Goal: Task Accomplishment & Management: Manage account settings

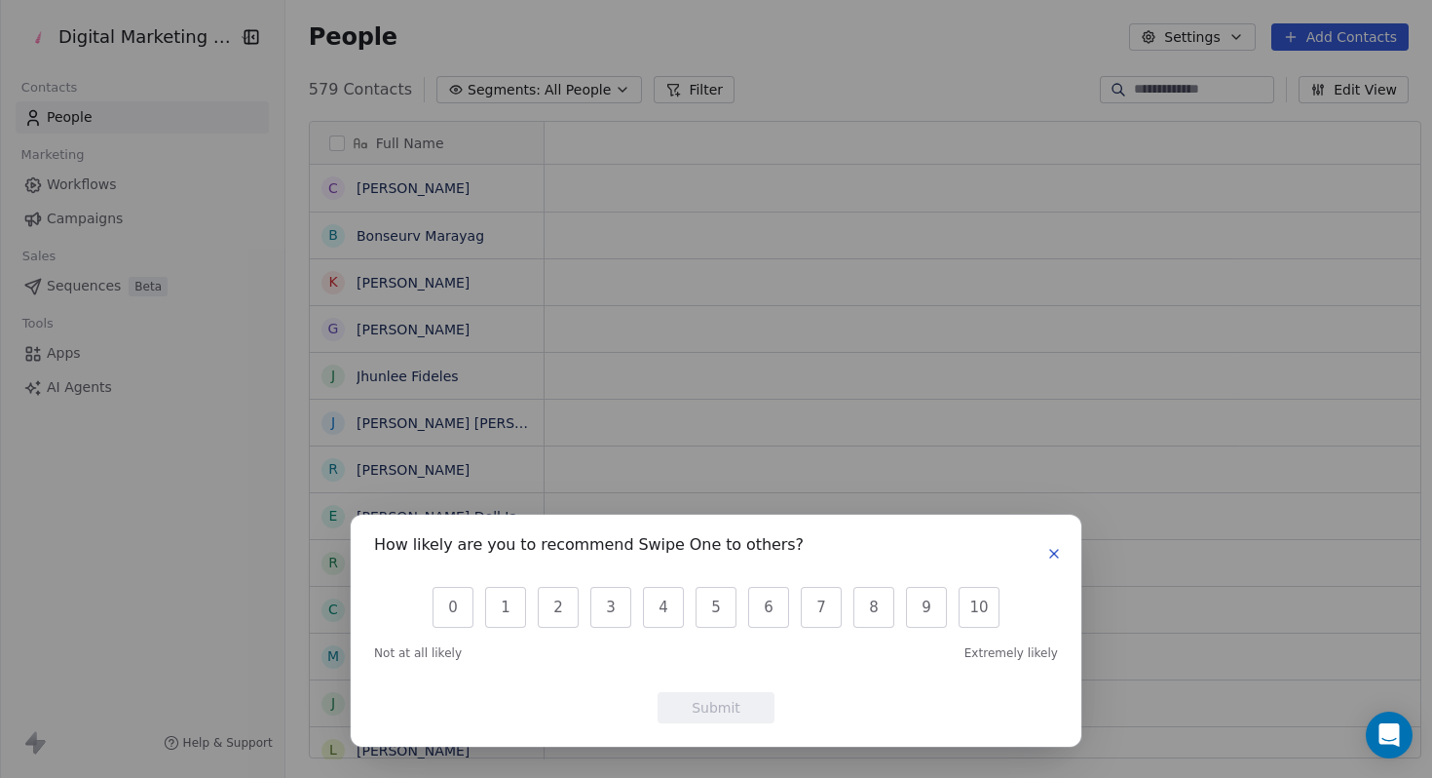
scroll to position [1, 0]
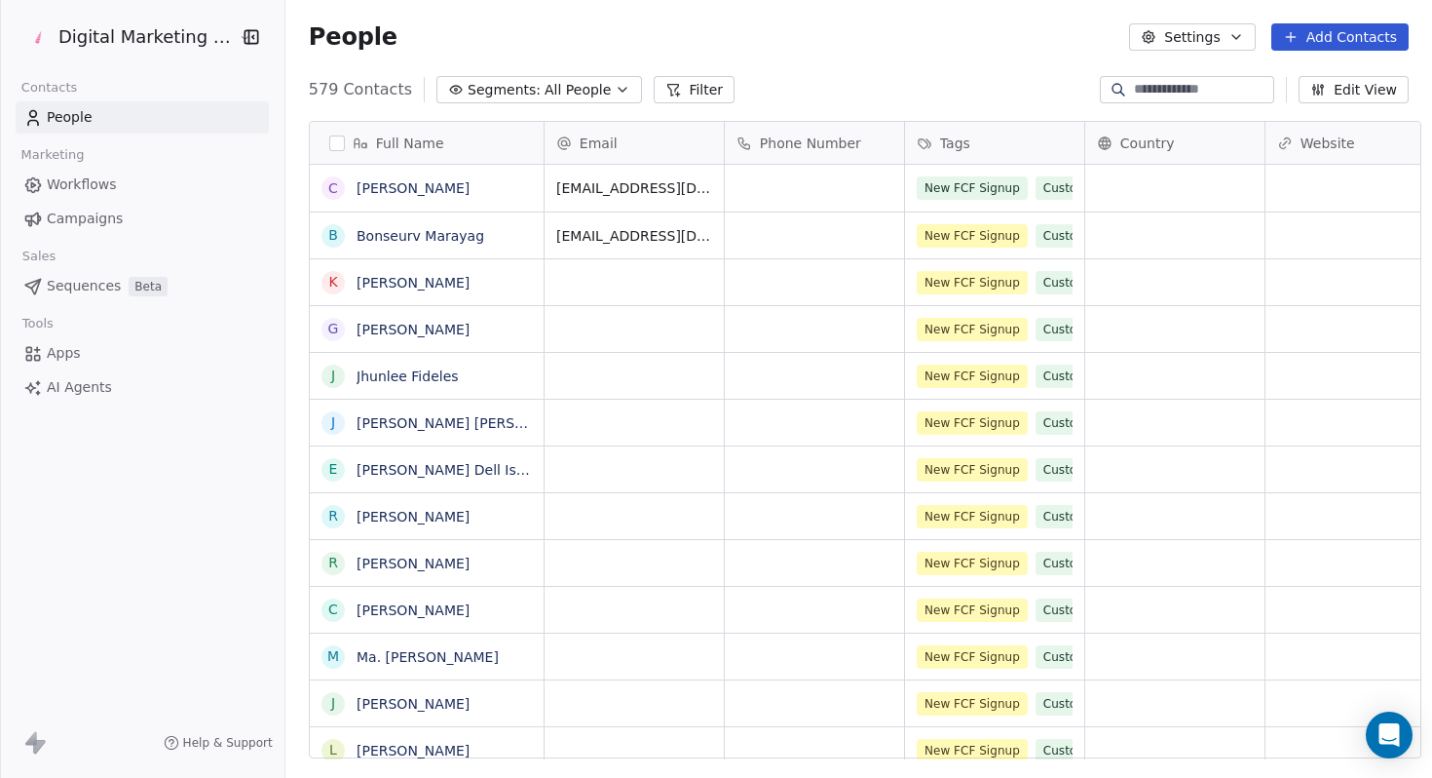
click at [1013, 76] on div "How likely are you to recommend Swipe One to others? 0 1 2 3 4 5 6 7 8 9 10 Not…" at bounding box center [716, 389] width 1432 height 778
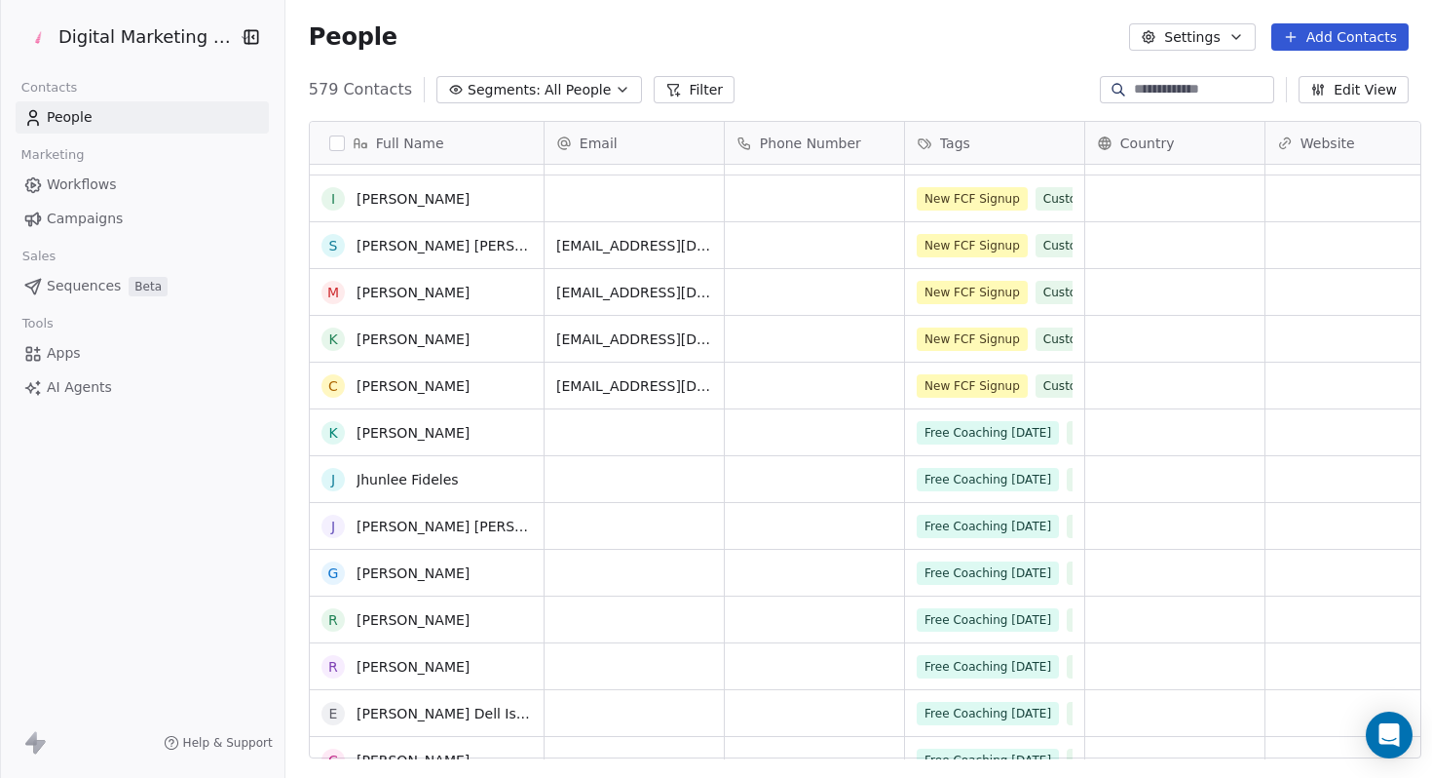
scroll to position [2358, 0]
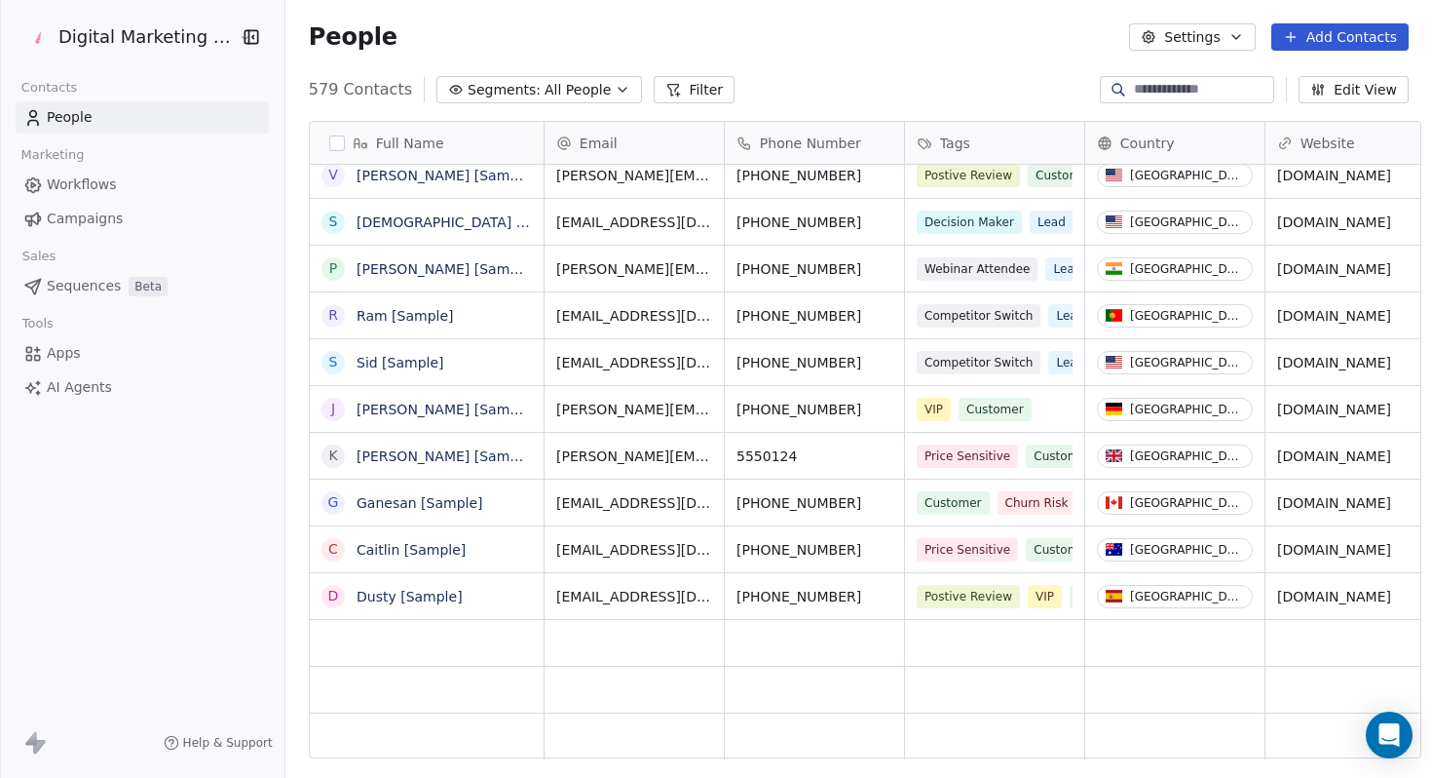
click at [1353, 37] on button "Add Contacts" at bounding box center [1339, 36] width 137 height 27
click at [1335, 77] on span "Create new contact" at bounding box center [1345, 79] width 133 height 20
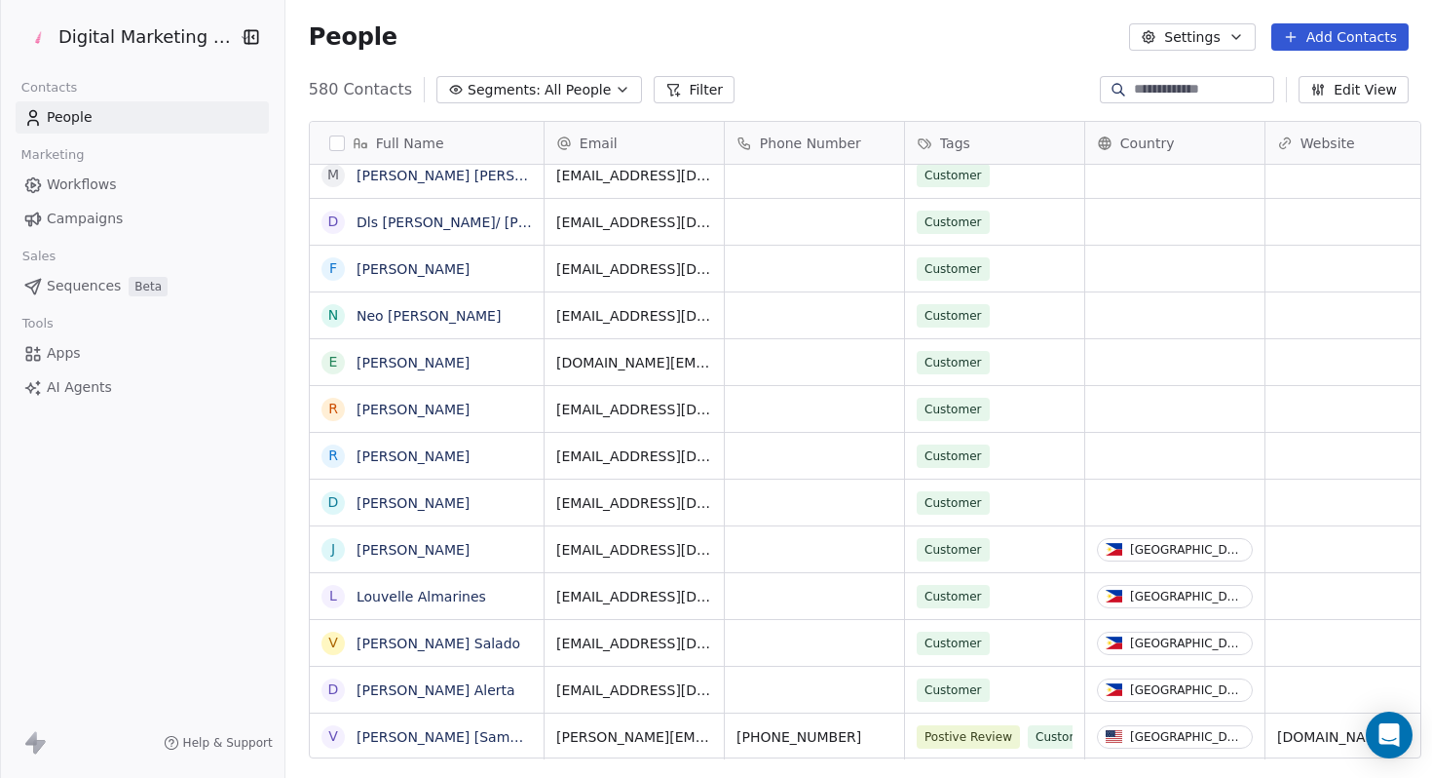
click at [1354, 29] on button "Add Contacts" at bounding box center [1339, 36] width 137 height 27
click at [1279, 75] on span "Create new contact" at bounding box center [1345, 79] width 133 height 20
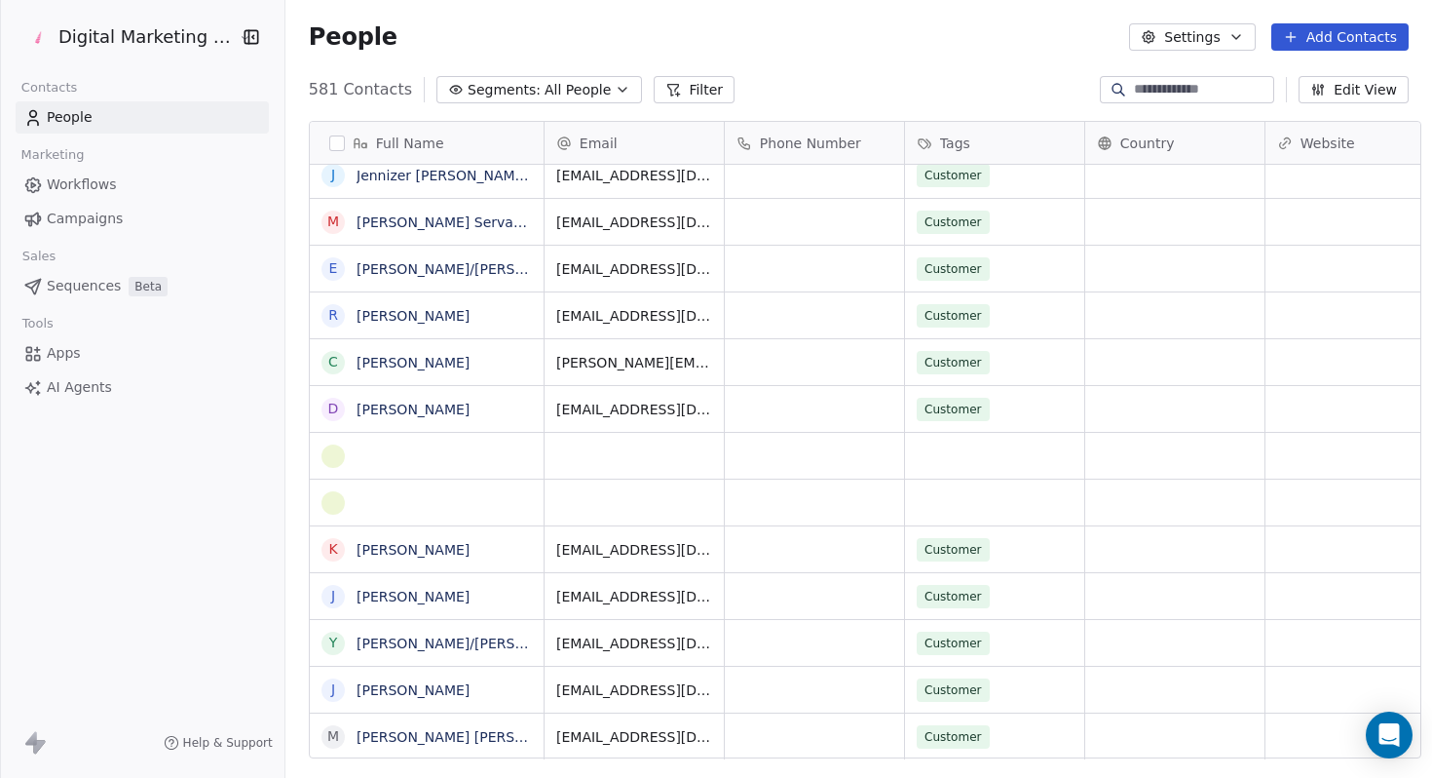
click at [382, 478] on div "grid" at bounding box center [427, 501] width 235 height 47
click at [337, 468] on div "grid" at bounding box center [427, 456] width 234 height 46
click at [325, 455] on button "grid" at bounding box center [333, 456] width 16 height 16
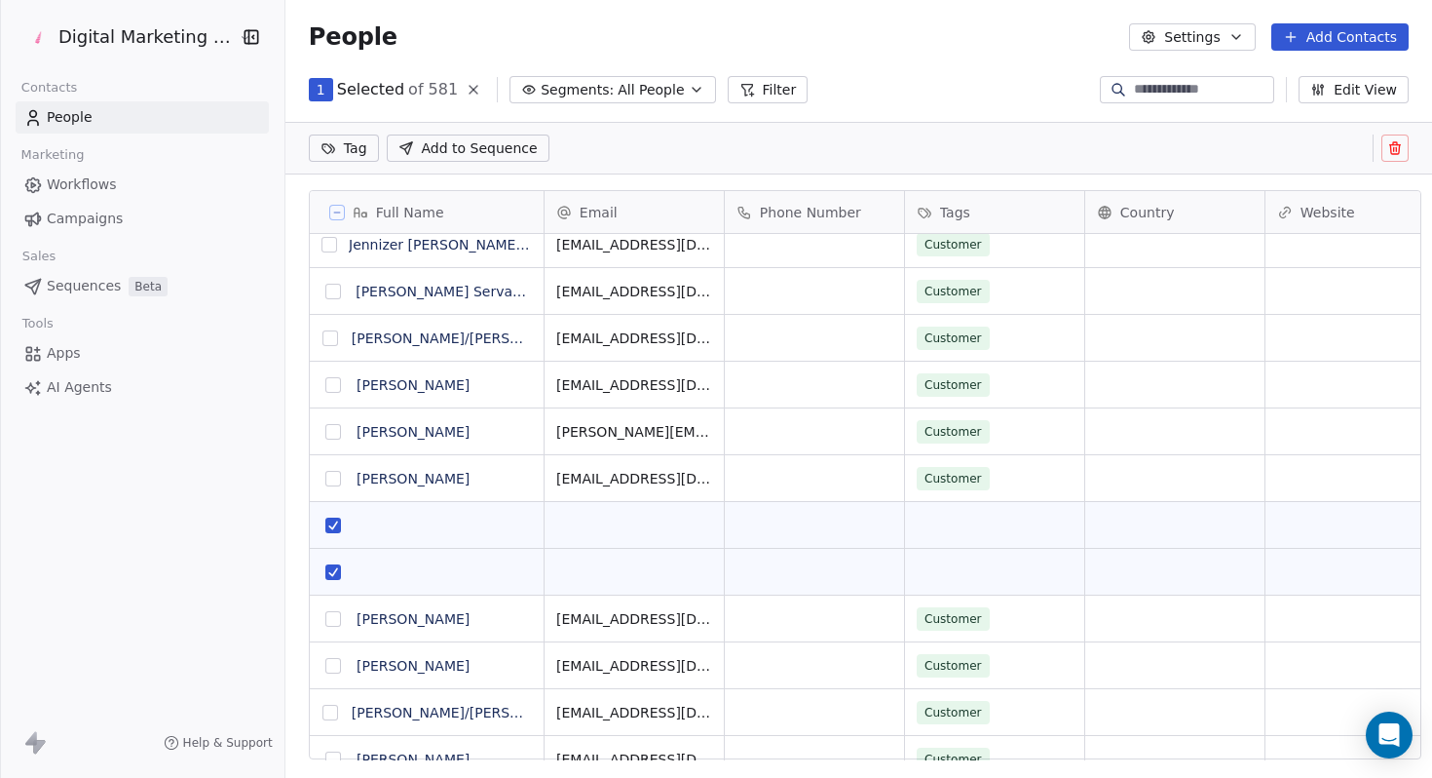
click at [652, 92] on span "All People" at bounding box center [651, 90] width 66 height 20
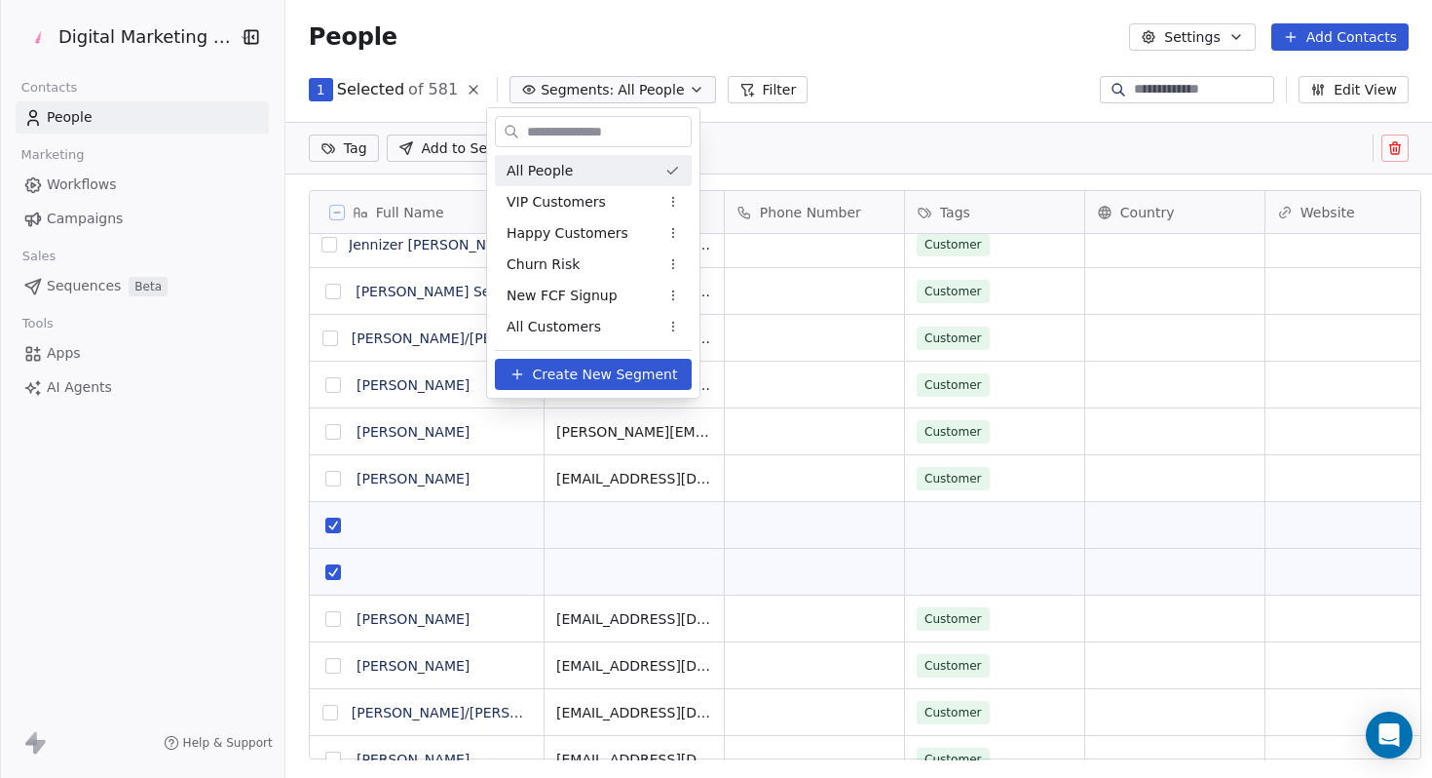
click at [652, 92] on html "Digital Marketing Unicorn Contacts People Marketing Workflows Campaigns Sales S…" at bounding box center [716, 389] width 1432 height 778
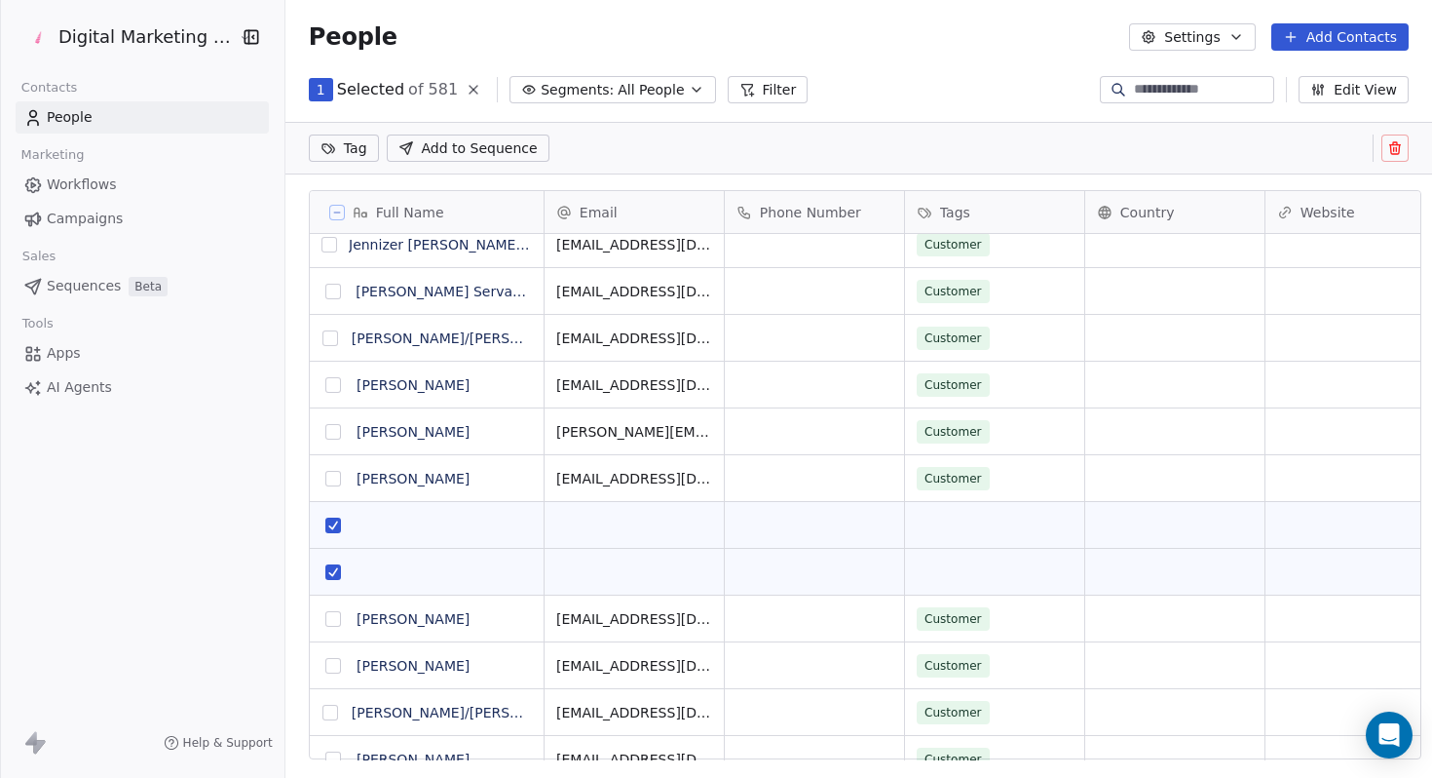
click at [1236, 26] on button "Settings" at bounding box center [1192, 36] width 126 height 27
click at [971, 75] on html "Digital Marketing Unicorn Contacts People Marketing Workflows Campaigns Sales S…" at bounding box center [716, 389] width 1432 height 778
click at [1350, 98] on button "Edit View" at bounding box center [1354, 89] width 110 height 27
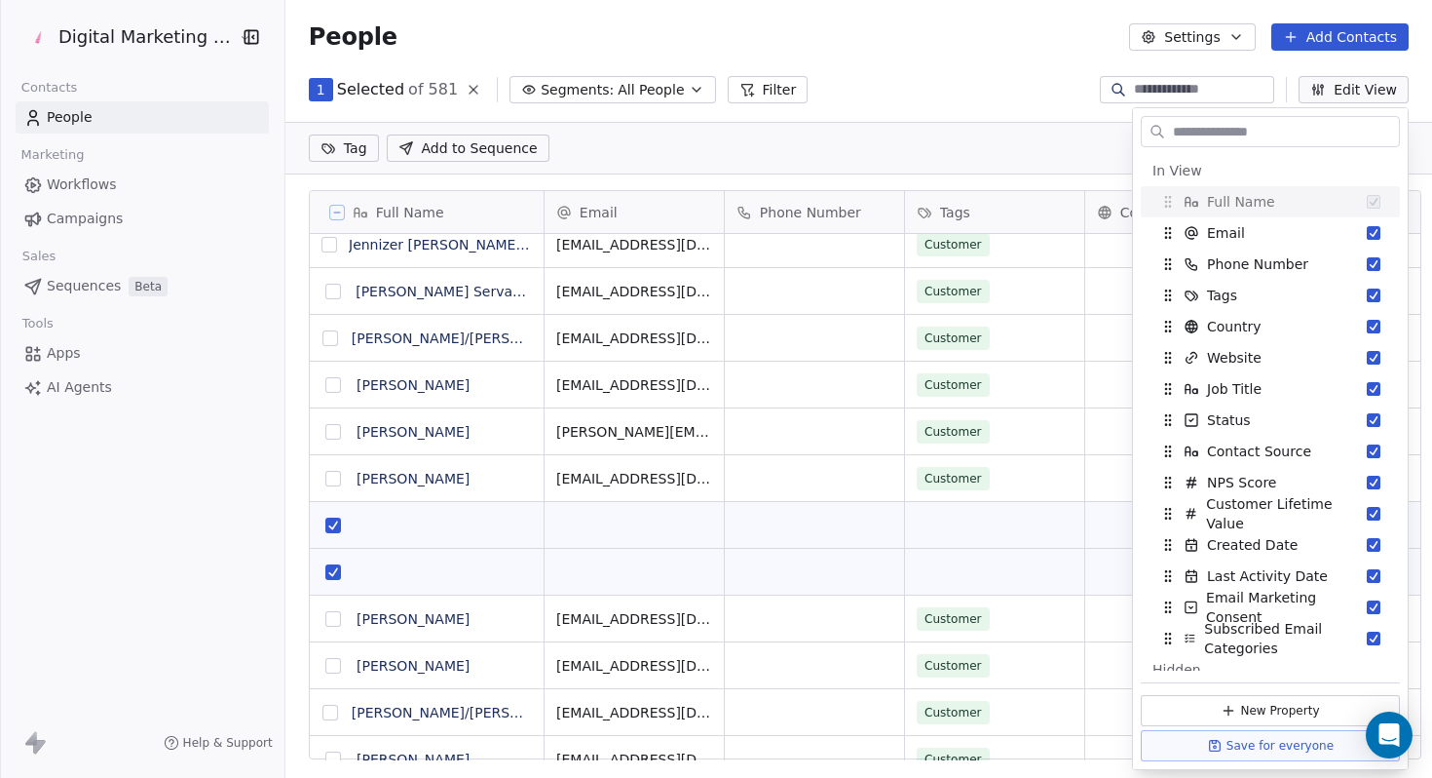
click at [886, 89] on div "1 Selected of 581 Segments: All People Filter Edit View" at bounding box center [858, 89] width 1147 height 31
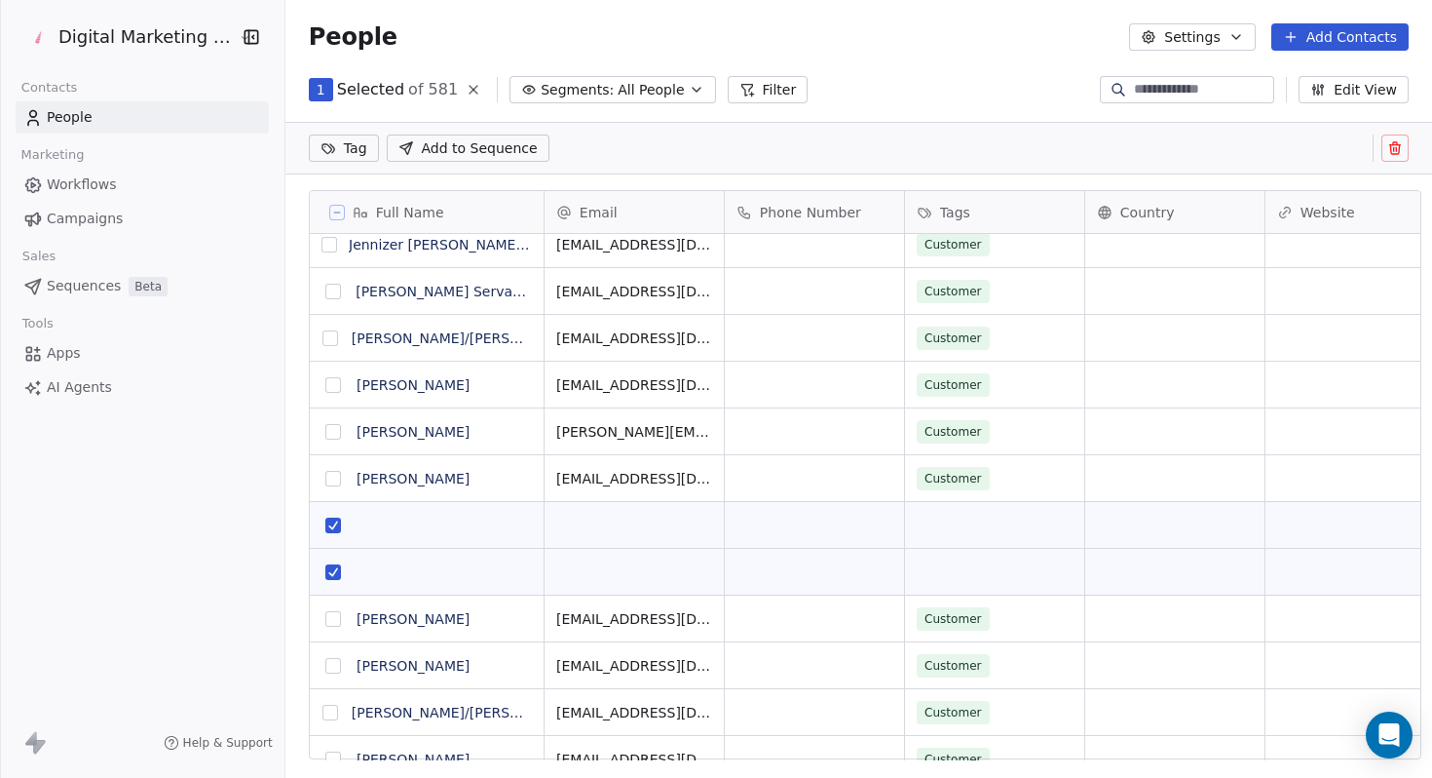
click at [1392, 154] on icon at bounding box center [1394, 149] width 9 height 9
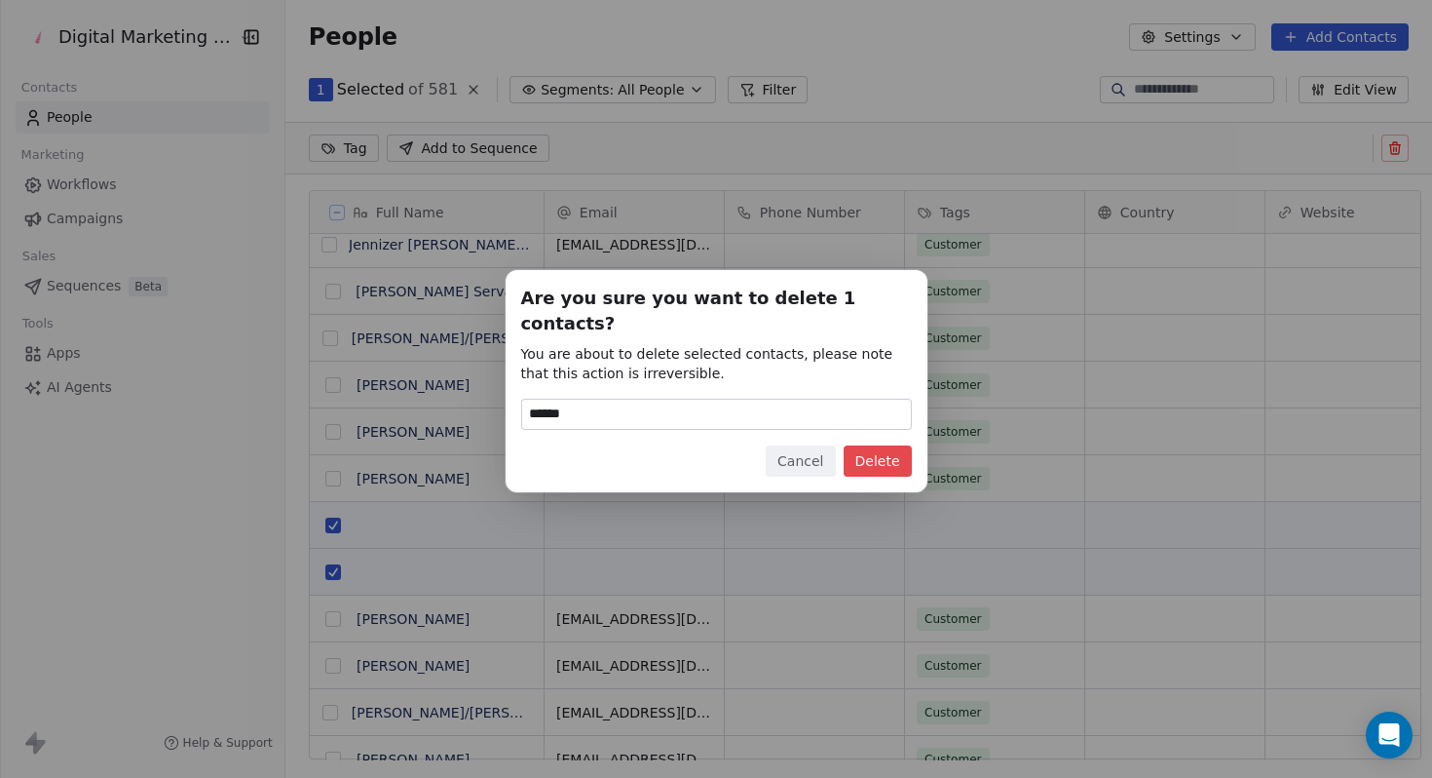
type input "******"
click at [882, 450] on button "Delete" at bounding box center [878, 460] width 68 height 31
click at [882, 450] on button "Delete" at bounding box center [866, 460] width 92 height 31
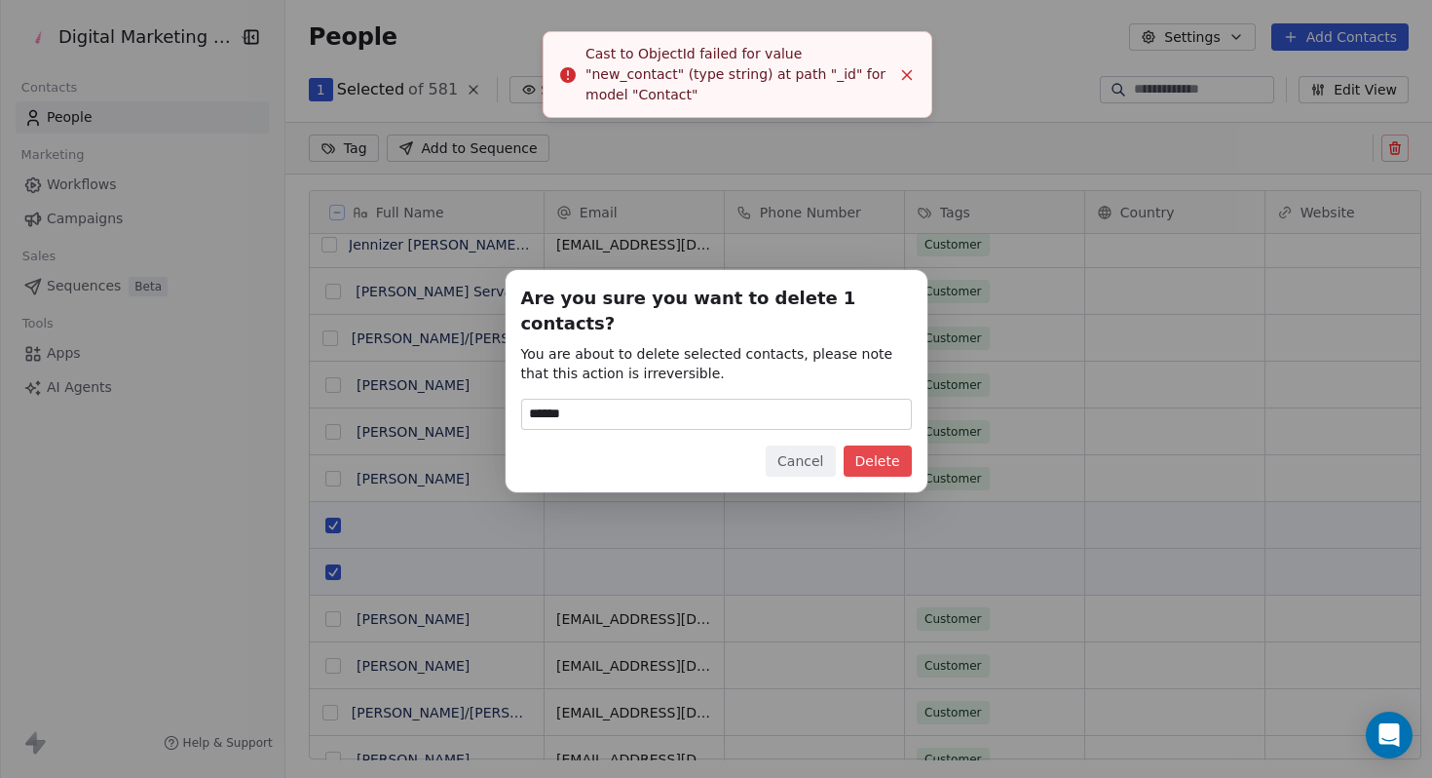
click at [892, 449] on button "Delete" at bounding box center [878, 460] width 68 height 31
click at [783, 445] on button "Cancel" at bounding box center [800, 460] width 69 height 31
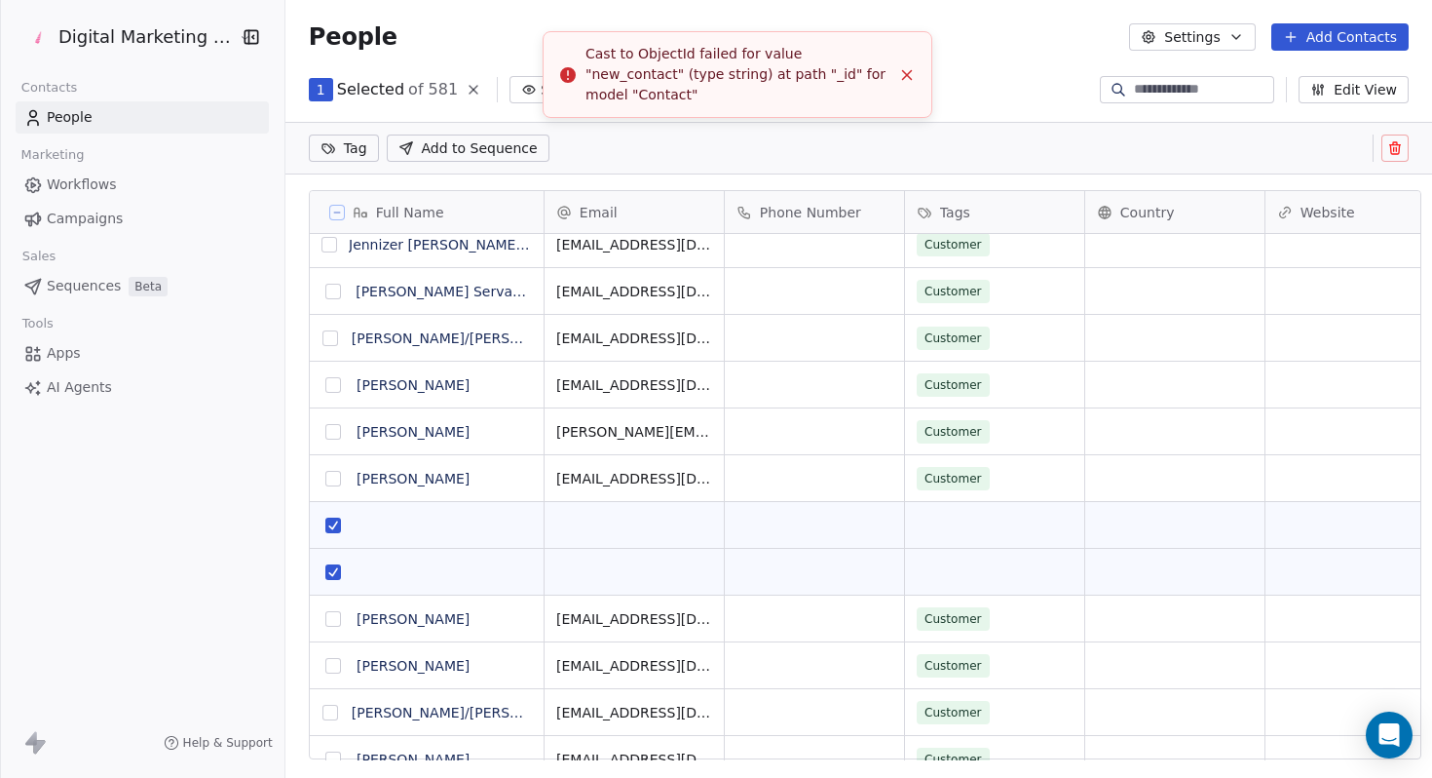
click at [470, 87] on icon at bounding box center [474, 90] width 8 height 8
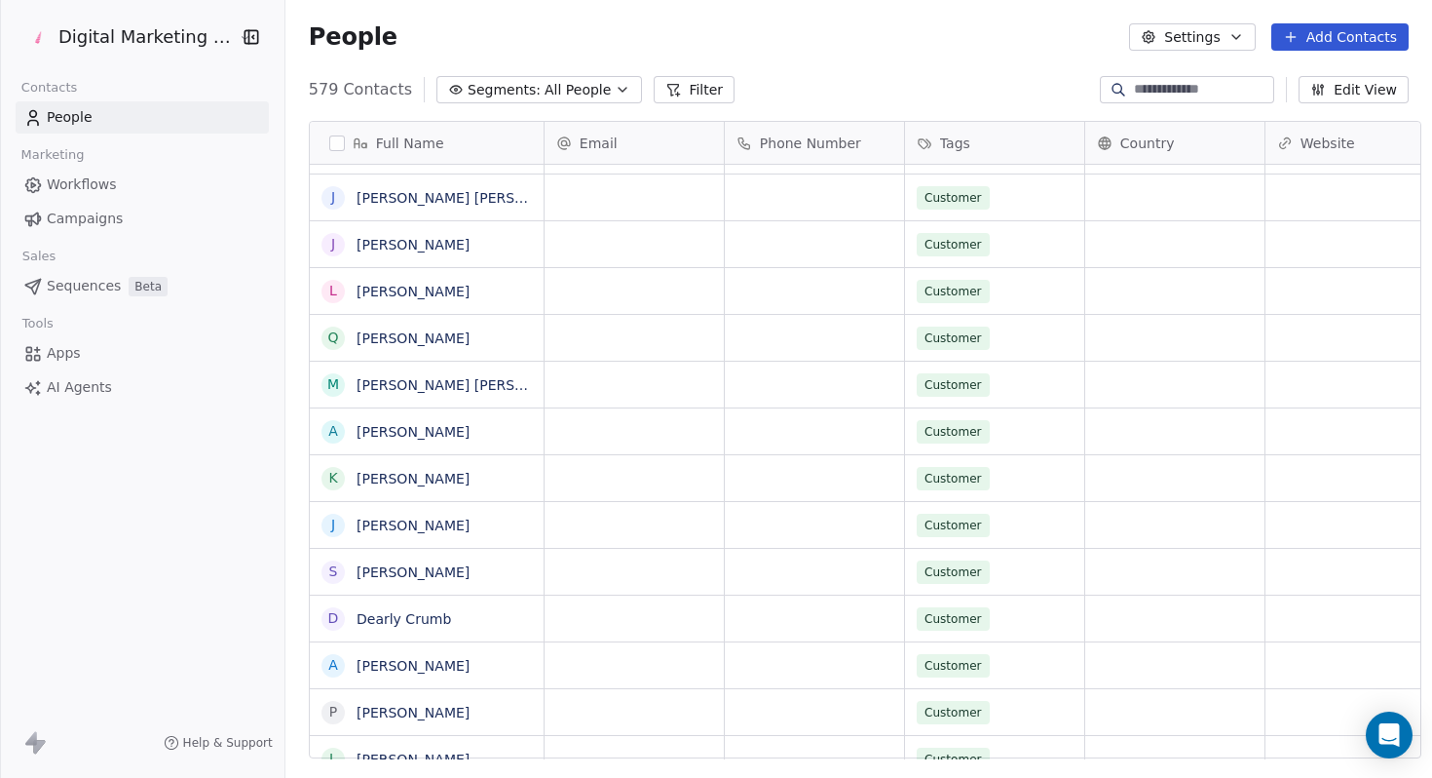
click at [526, 79] on button "Segments: All People" at bounding box center [539, 89] width 206 height 27
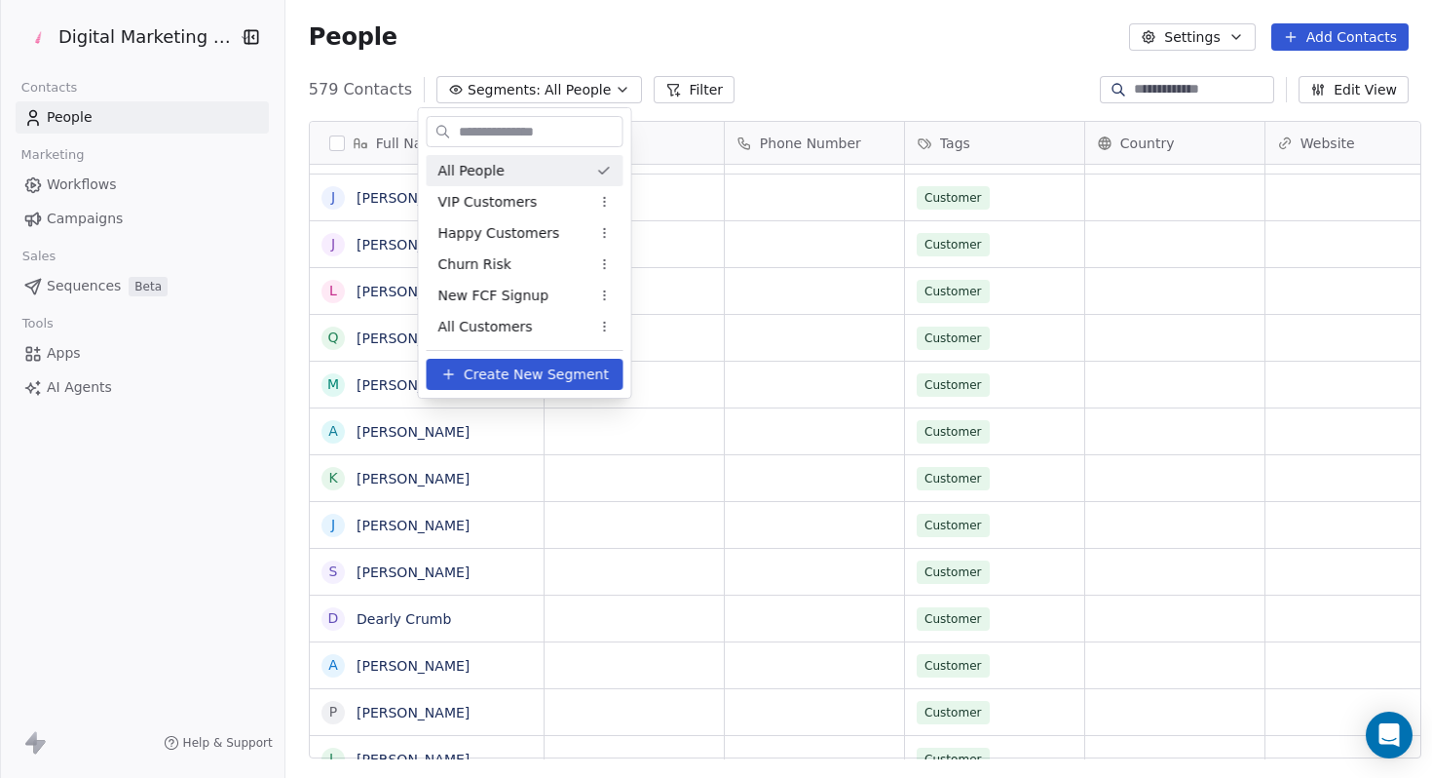
click at [665, 95] on html "Digital Marketing Unicorn Contacts People Marketing Workflows Campaigns Sales S…" at bounding box center [716, 389] width 1432 height 778
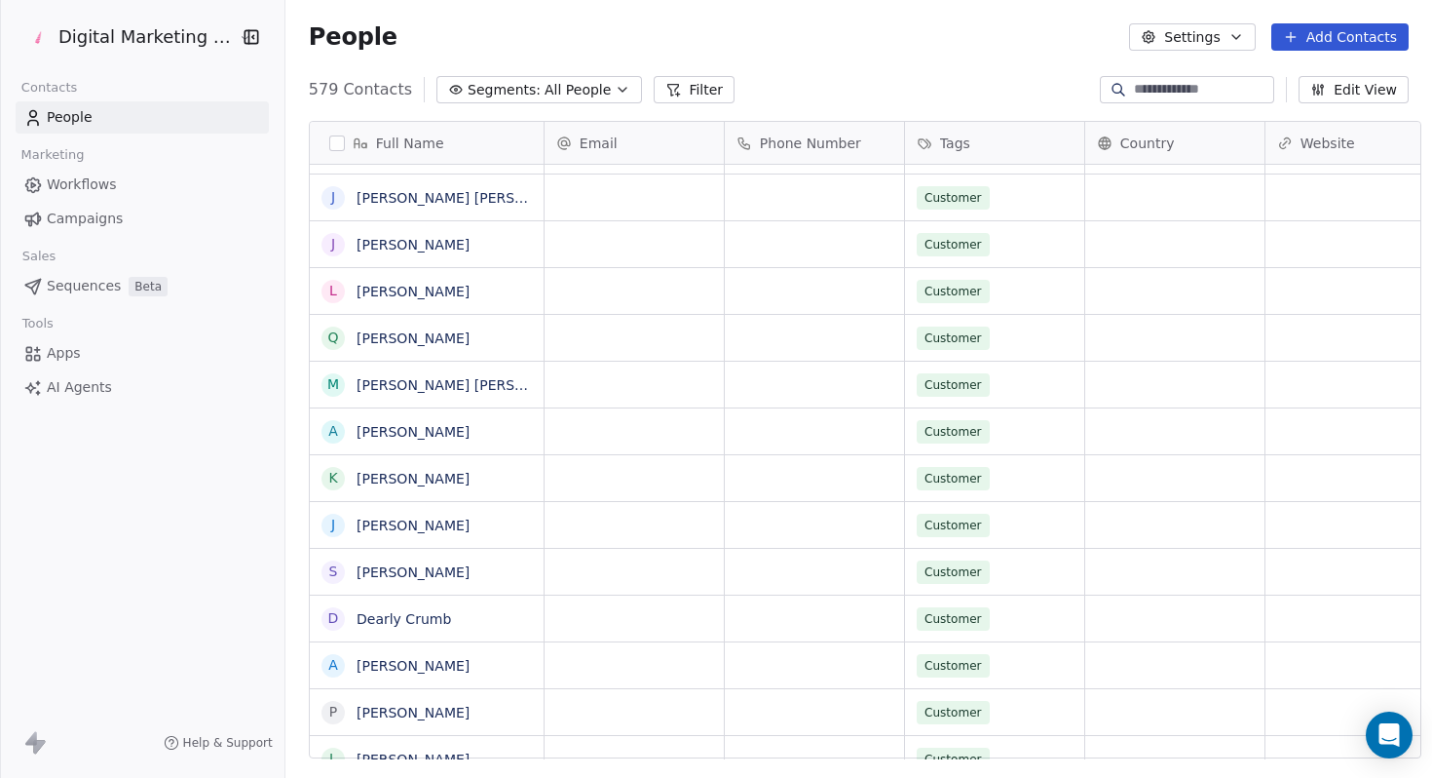
click at [665, 95] on button "Filter" at bounding box center [694, 89] width 81 height 27
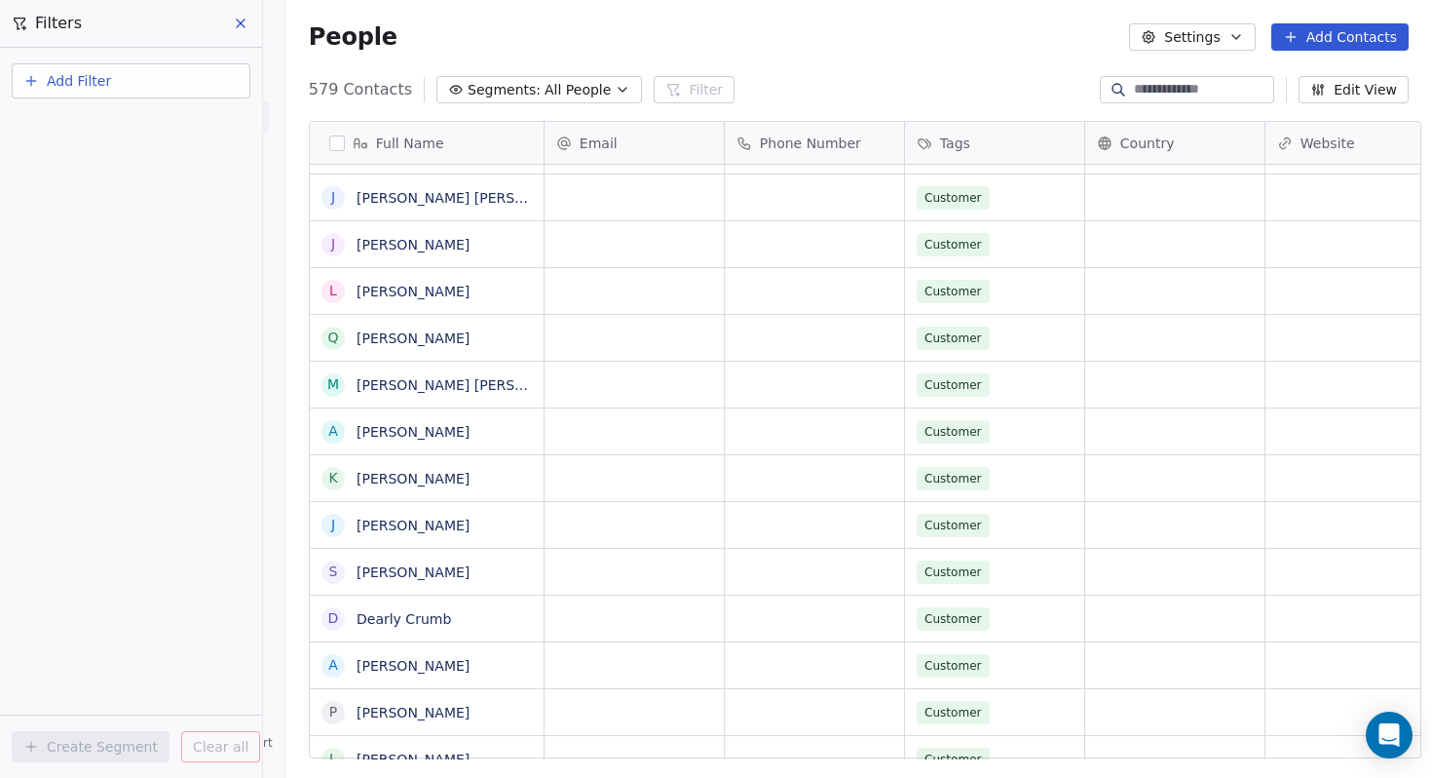
click at [615, 82] on icon "button" at bounding box center [623, 90] width 16 height 16
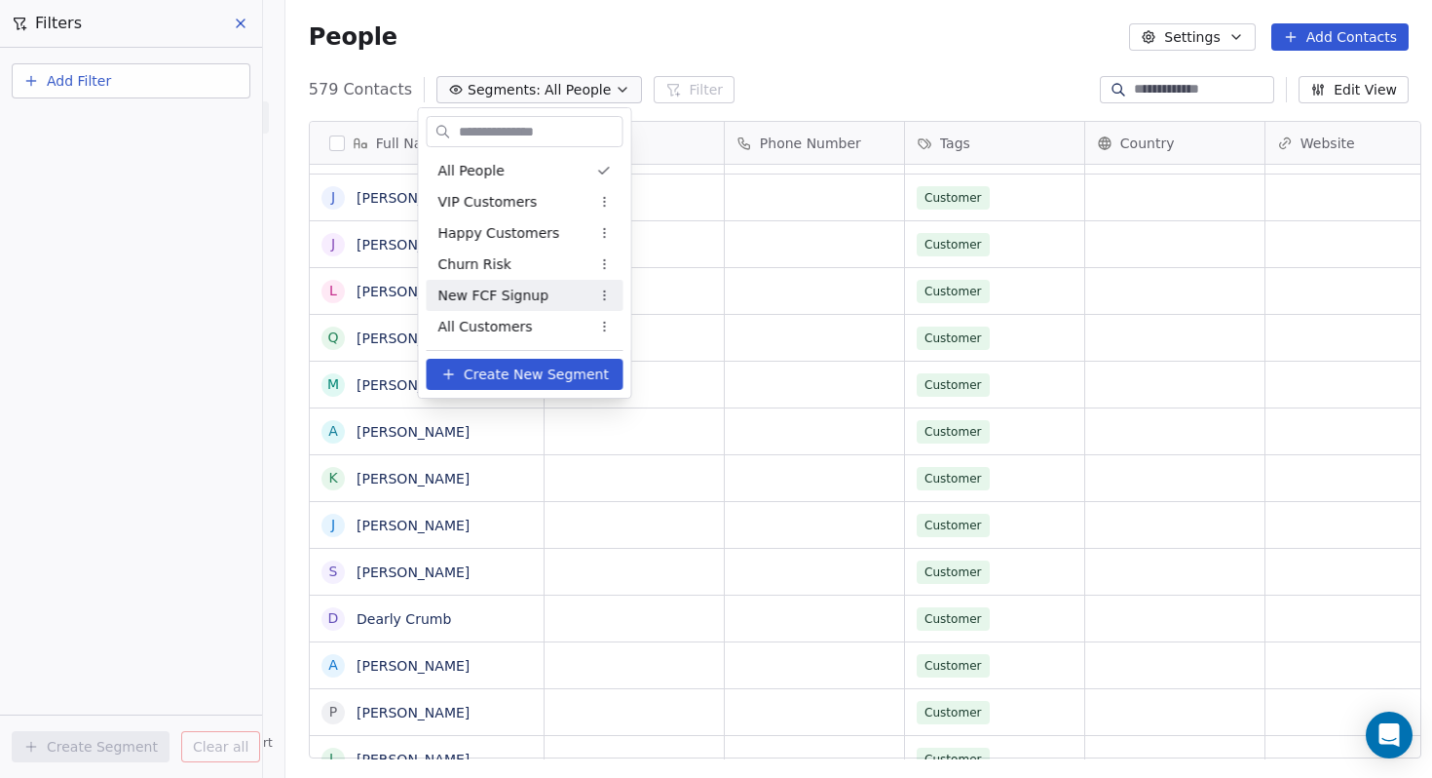
click at [511, 304] on span "New FCF Signup" at bounding box center [493, 295] width 111 height 20
